Goal: Task Accomplishment & Management: Complete application form

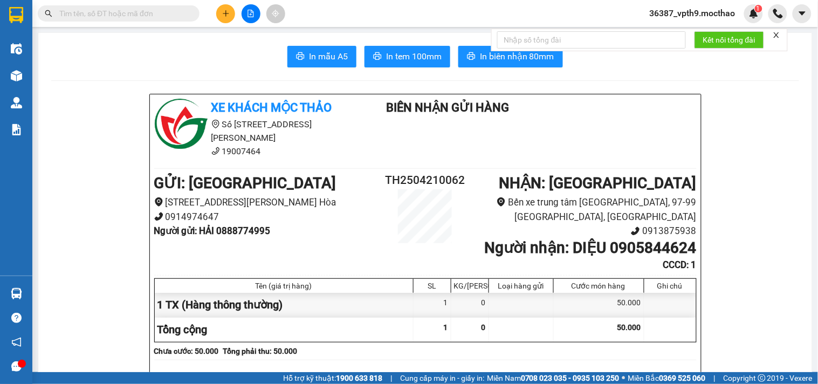
click at [160, 9] on input "text" at bounding box center [122, 14] width 127 height 12
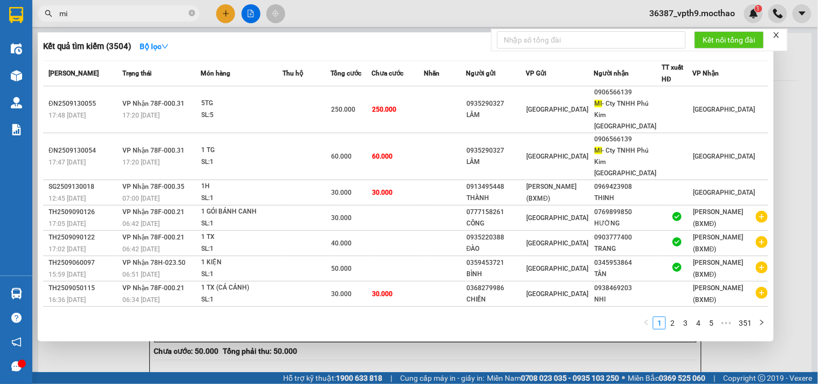
type input "mi"
click at [777, 31] on div at bounding box center [777, 35] width 8 height 9
click at [780, 36] on icon "close" at bounding box center [777, 35] width 8 height 8
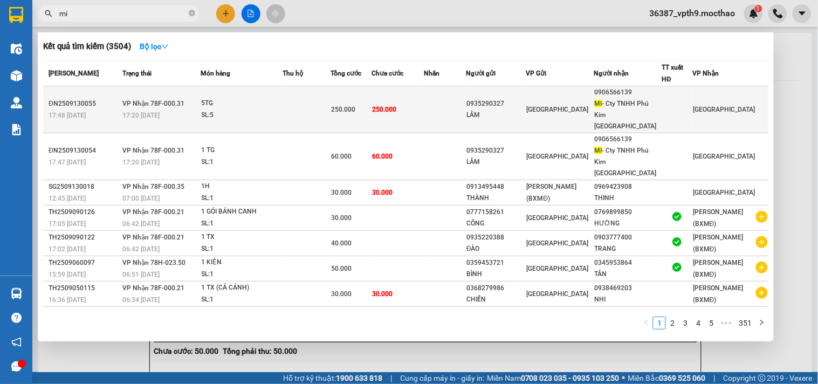
click at [639, 98] on div "0906566139" at bounding box center [628, 92] width 67 height 11
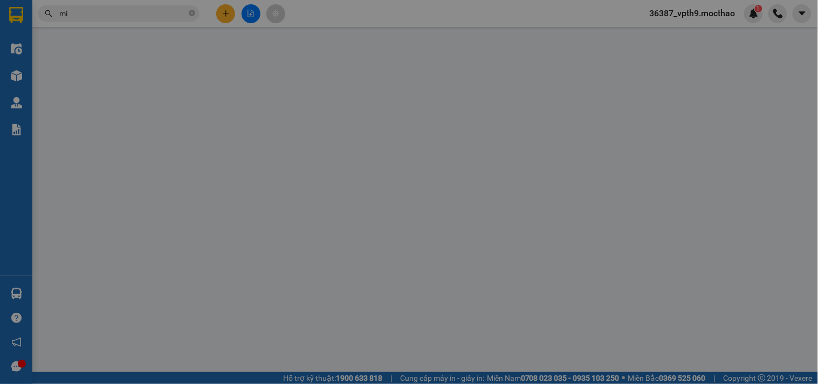
type input "0935290327"
type input "LÂM"
type input "0906566139"
type input "MI- Cty TNHH [GEOGRAPHIC_DATA] Kim [GEOGRAPHIC_DATA]"
type input "0"
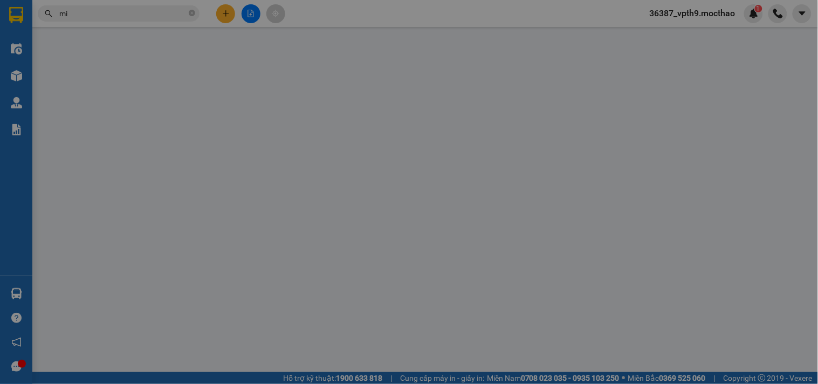
type input "250.000"
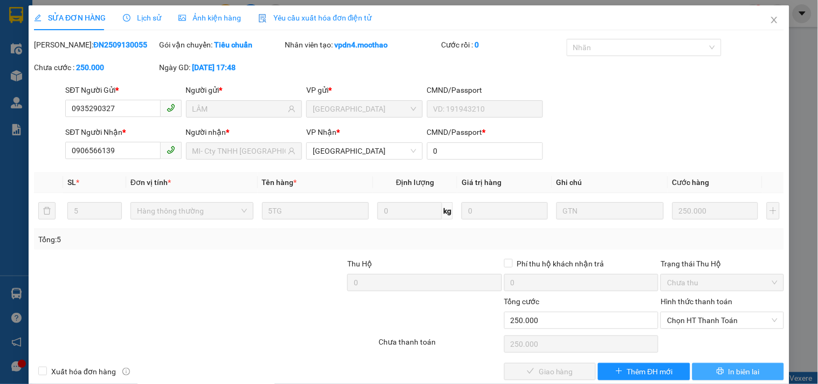
click at [718, 376] on button "In biên lai" at bounding box center [739, 371] width 92 height 17
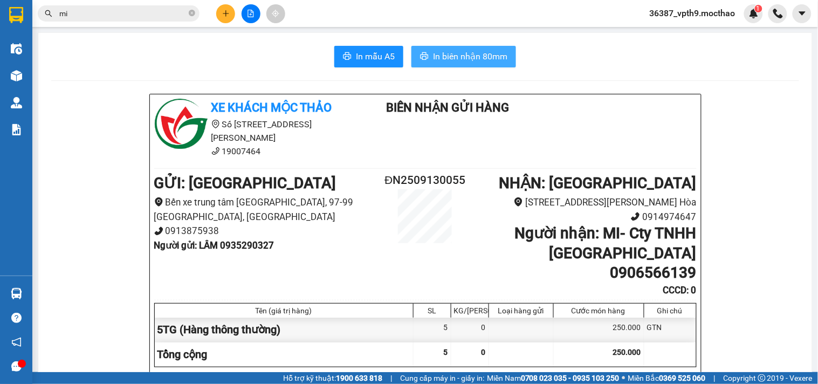
click at [462, 55] on span "In biên nhận 80mm" at bounding box center [470, 56] width 74 height 13
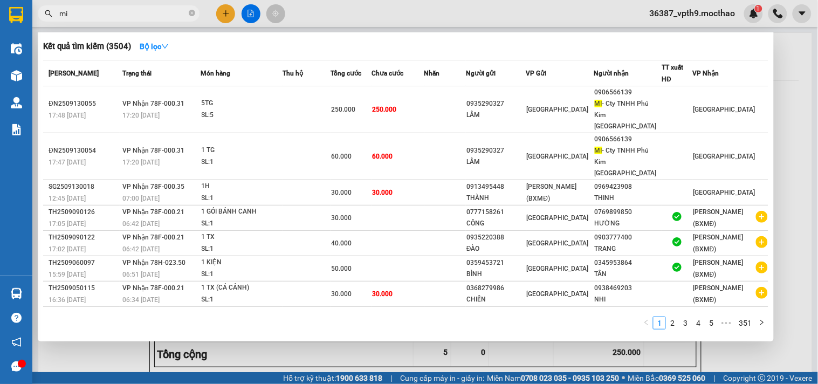
click at [101, 10] on input "mi" at bounding box center [122, 14] width 127 height 12
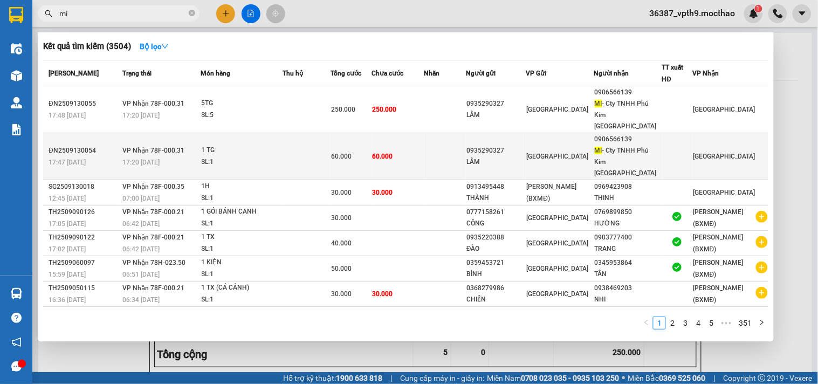
click at [453, 144] on td at bounding box center [446, 156] width 42 height 47
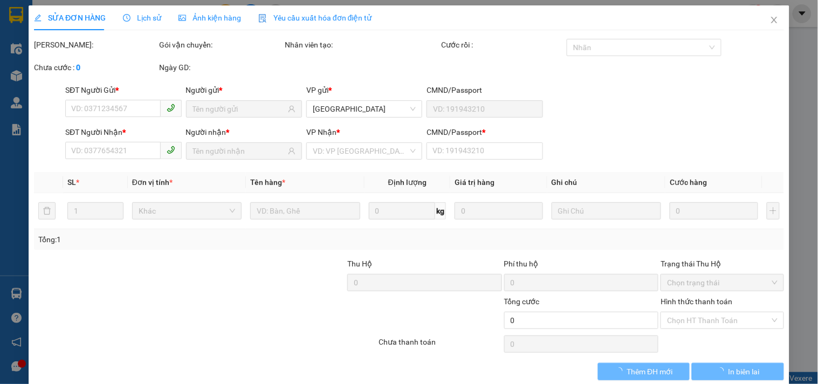
type input "0935290327"
type input "LÂM"
type input "0906566139"
type input "MI- Cty TNHH [GEOGRAPHIC_DATA] Kim [GEOGRAPHIC_DATA]"
type input "0"
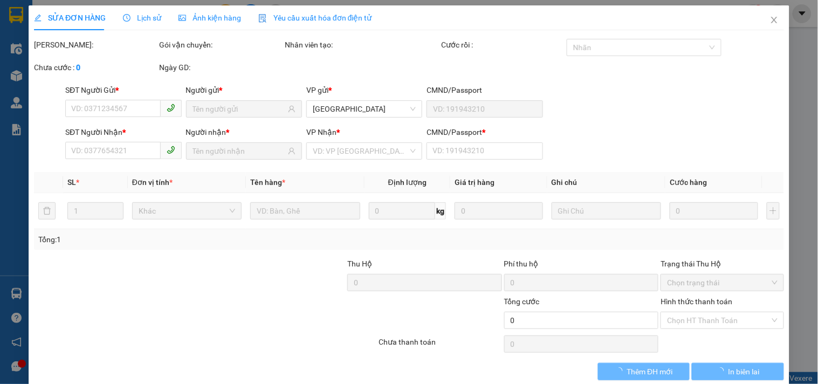
type input "60.000"
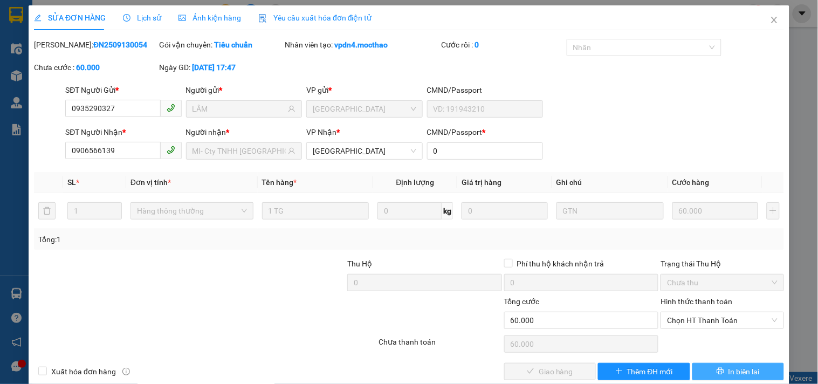
click at [729, 372] on span "In biên lai" at bounding box center [744, 372] width 31 height 12
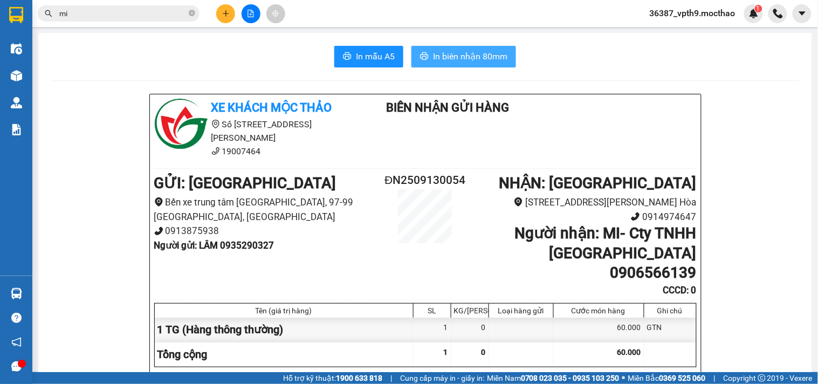
click at [497, 58] on span "In biên nhận 80mm" at bounding box center [470, 56] width 74 height 13
click at [190, 12] on icon "close-circle" at bounding box center [192, 13] width 6 height 6
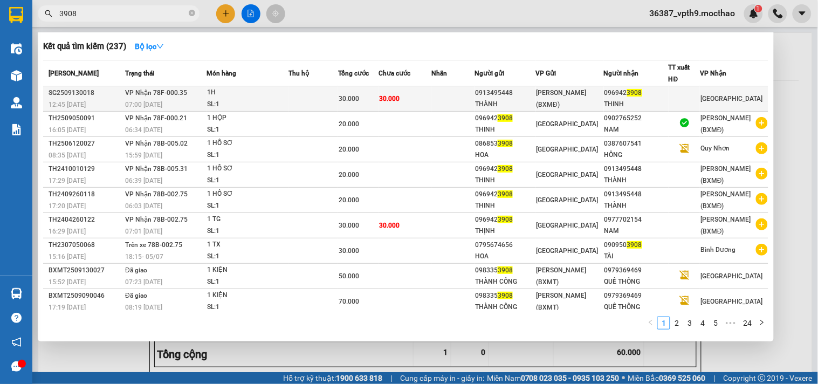
type input "3908"
click at [712, 100] on span "[GEOGRAPHIC_DATA]" at bounding box center [732, 99] width 62 height 8
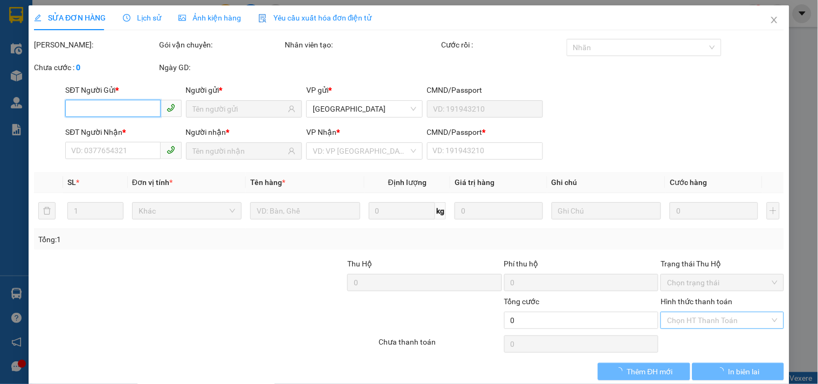
type input "0913495448"
type input "THÀNH"
type input "0969423908"
type input "THINH"
type input "1"
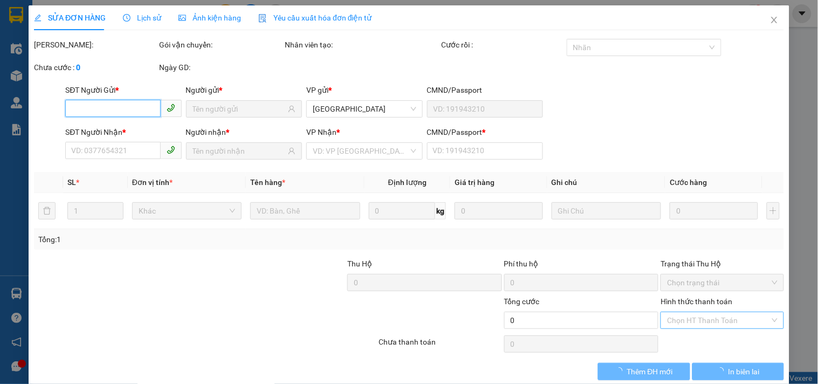
type input "30.000"
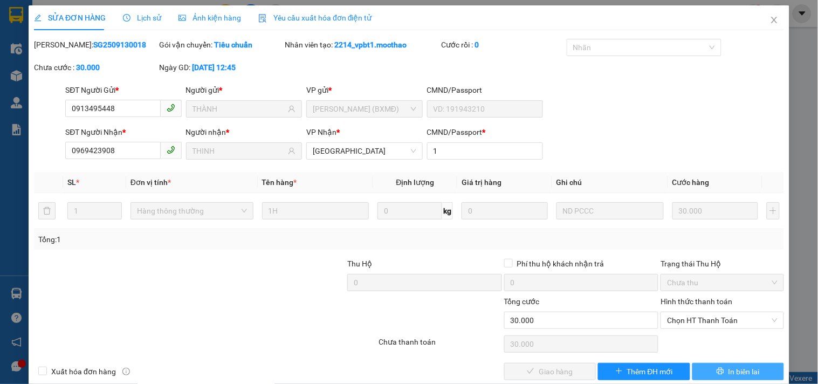
click at [707, 371] on button "In biên lai" at bounding box center [739, 371] width 92 height 17
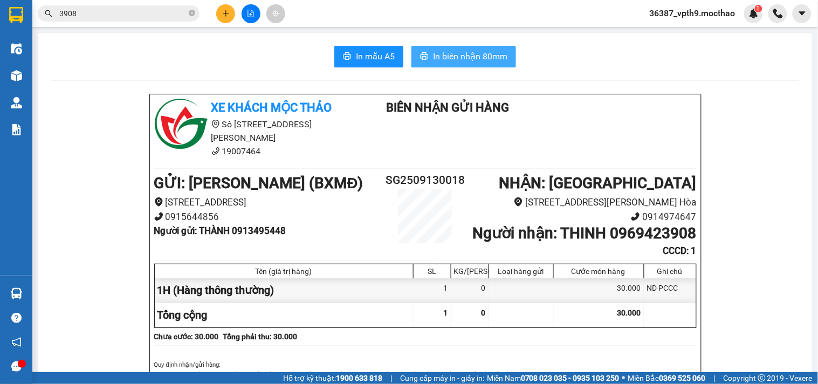
click at [450, 50] on span "In biên nhận 80mm" at bounding box center [470, 56] width 74 height 13
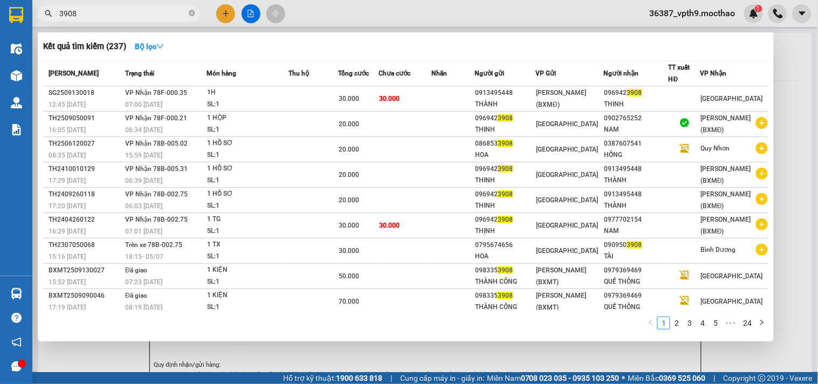
click at [115, 15] on input "3908" at bounding box center [122, 14] width 127 height 12
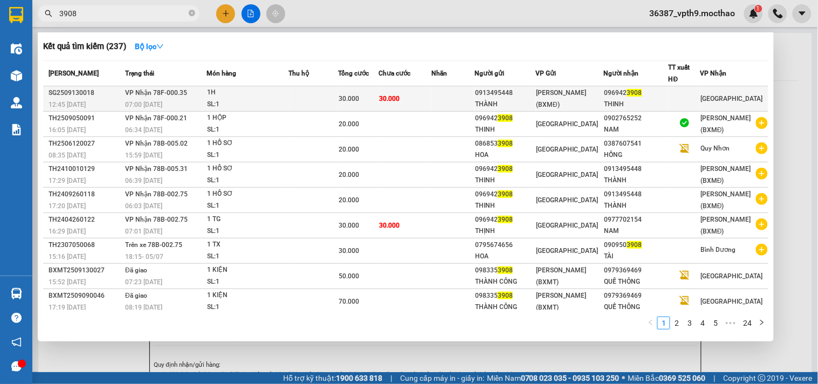
click at [562, 106] on span "[PERSON_NAME] (BXMĐ)" at bounding box center [562, 98] width 50 height 19
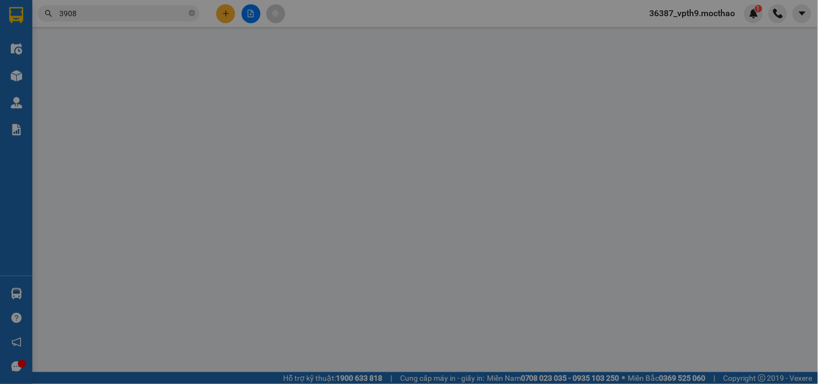
type input "0913495448"
type input "THÀNH"
type input "0969423908"
type input "THINH"
type input "1"
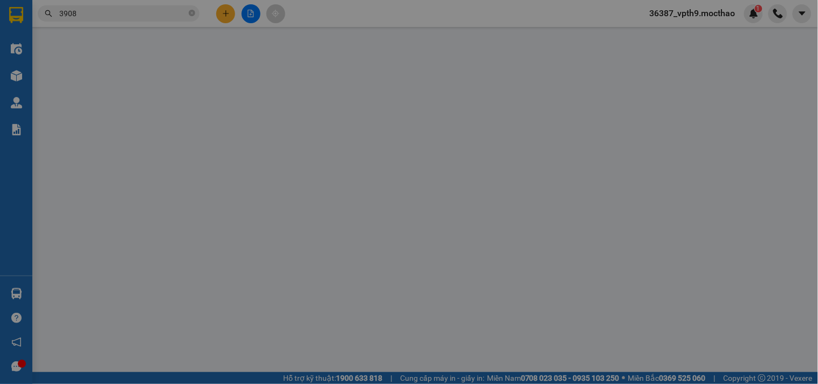
type input "30.000"
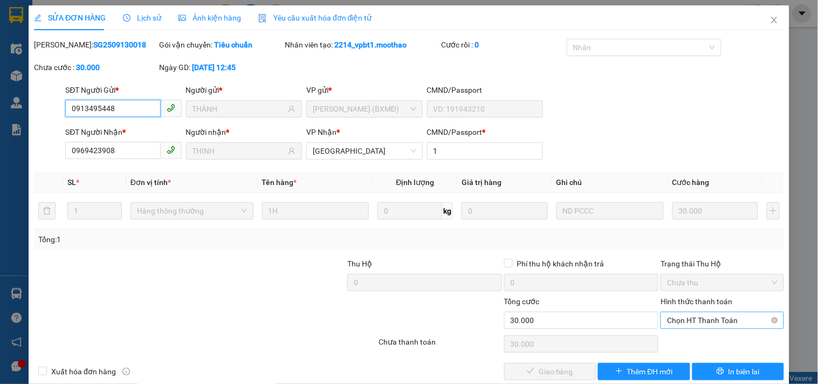
click at [714, 314] on span "Chọn HT Thanh Toán" at bounding box center [722, 320] width 110 height 16
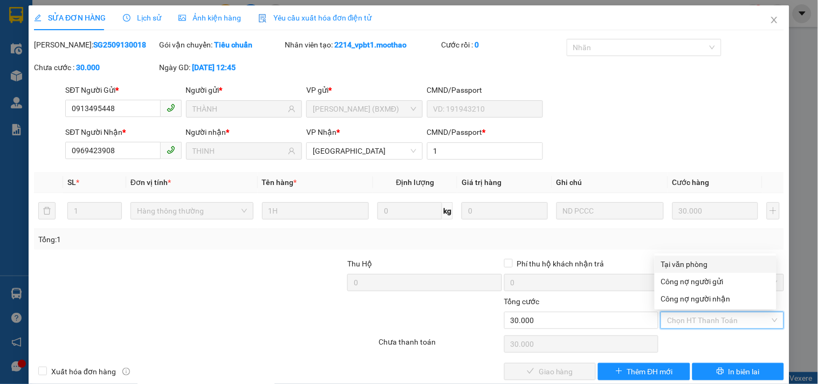
click at [703, 264] on div "Tại văn phòng" at bounding box center [715, 264] width 109 height 12
type input "0"
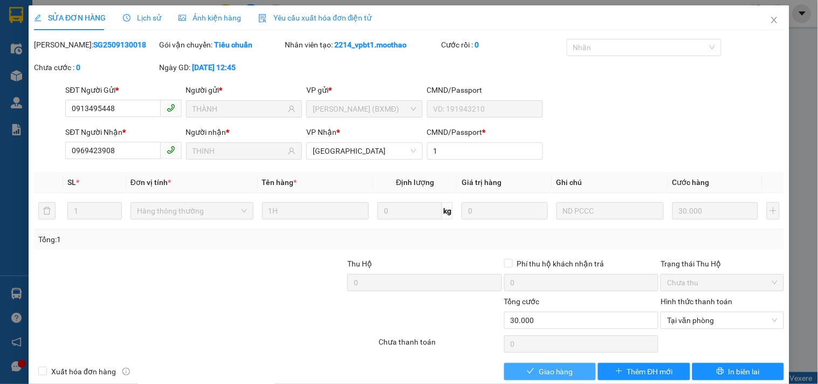
drag, startPoint x: 566, startPoint y: 370, endPoint x: 662, endPoint y: 336, distance: 101.3
click at [568, 370] on button "Giao hàng" at bounding box center [550, 371] width 92 height 17
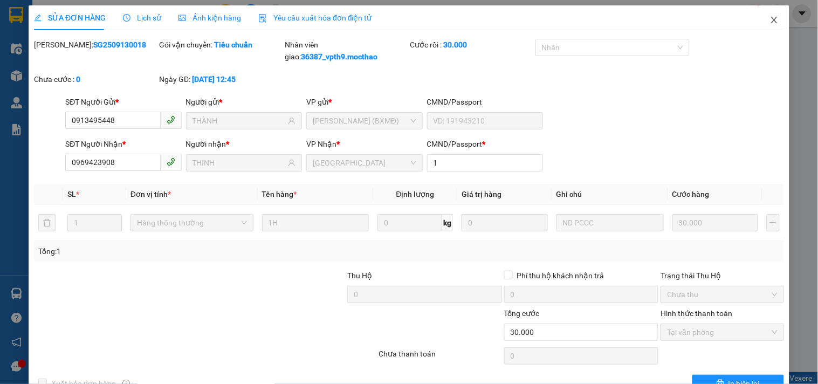
click at [770, 17] on icon "close" at bounding box center [774, 20] width 9 height 9
